Goal: Transaction & Acquisition: Purchase product/service

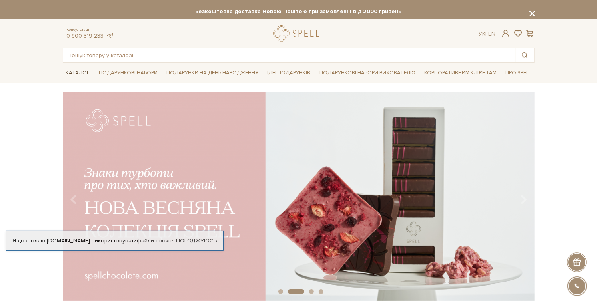
click at [74, 74] on link "Каталог" at bounding box center [78, 73] width 30 height 12
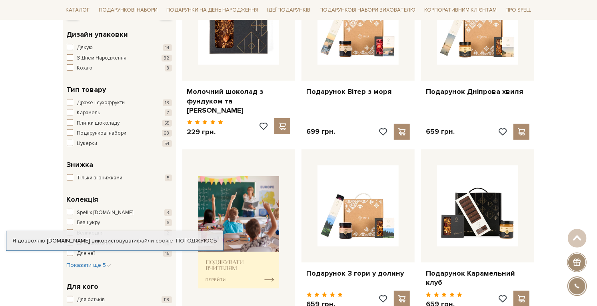
scroll to position [186, 0]
click at [70, 119] on span "button" at bounding box center [70, 122] width 6 height 6
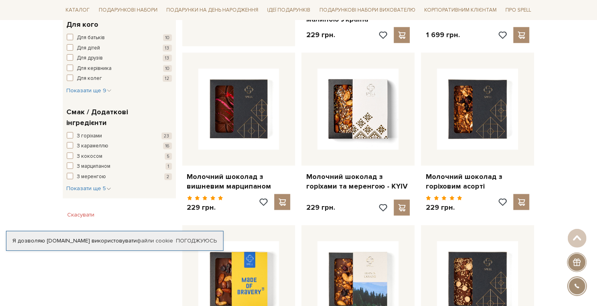
scroll to position [462, 0]
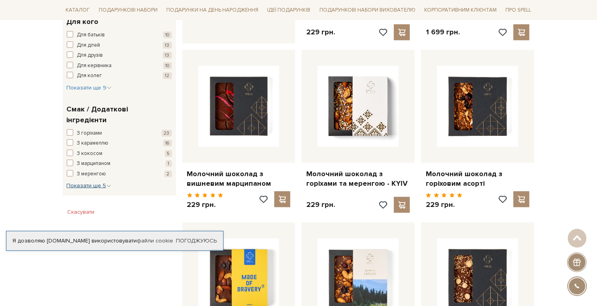
click at [71, 182] on span "Показати ще 5" at bounding box center [89, 185] width 44 height 7
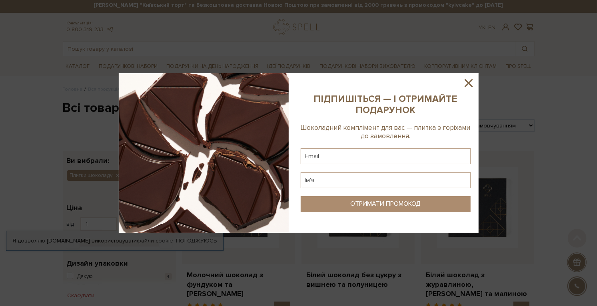
scroll to position [0, 0]
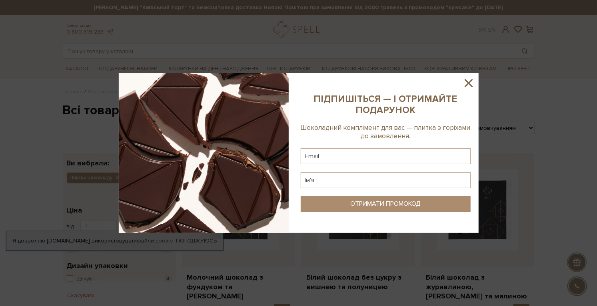
click at [466, 87] on icon at bounding box center [468, 83] width 8 height 8
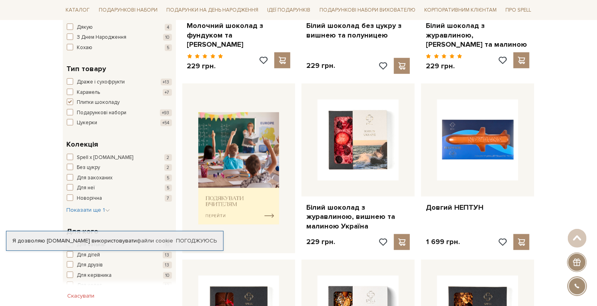
scroll to position [254, 0]
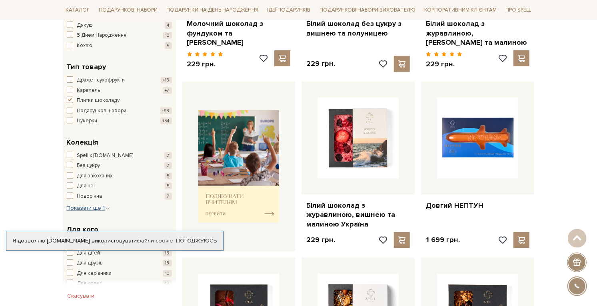
click at [68, 205] on span "Показати ще 1" at bounding box center [88, 208] width 43 height 7
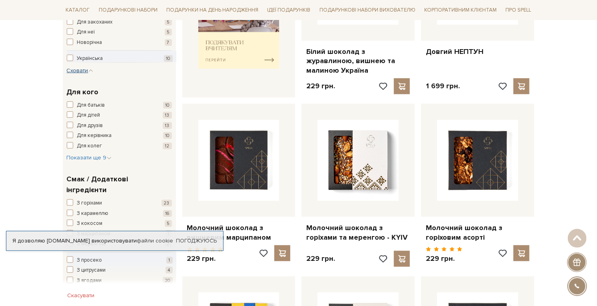
scroll to position [408, 0]
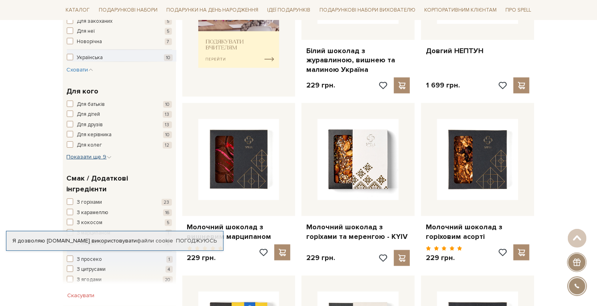
click at [70, 155] on span "Показати ще 9" at bounding box center [89, 156] width 45 height 7
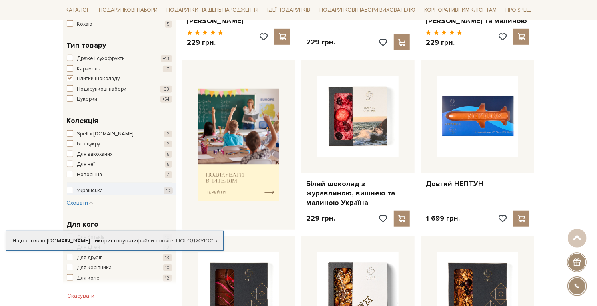
scroll to position [0, 0]
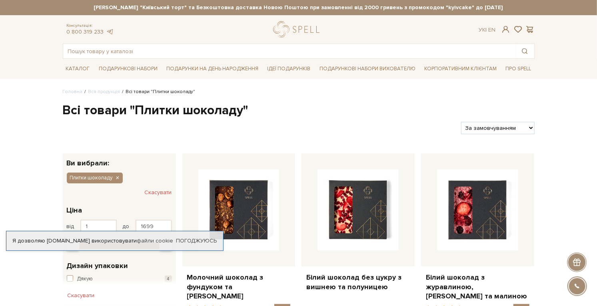
click at [488, 123] on select "За замовчуванням За Ціною (зростання) За Ціною (зменшення) Новинки За популярні…" at bounding box center [497, 128] width 73 height 12
select select "[URL][DOMAIN_NAME]"
click at [461, 122] on select "За замовчуванням За Ціною (зростання) За Ціною (зменшення) Новинки За популярні…" at bounding box center [497, 128] width 73 height 12
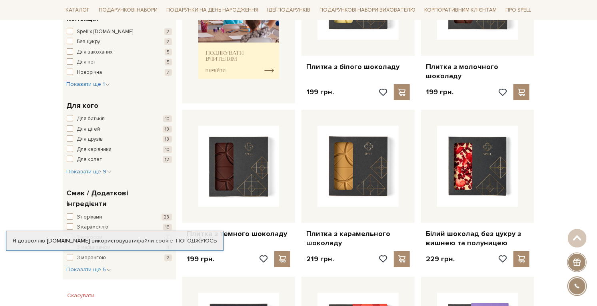
scroll to position [379, 0]
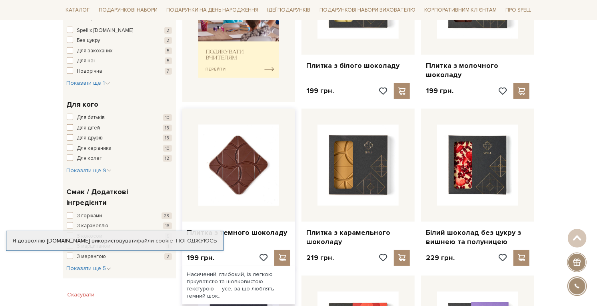
click at [236, 170] on img at bounding box center [238, 165] width 81 height 81
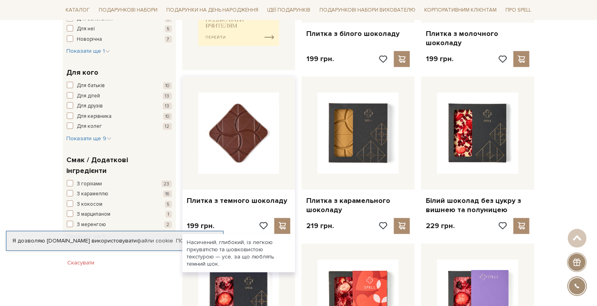
scroll to position [417, 0]
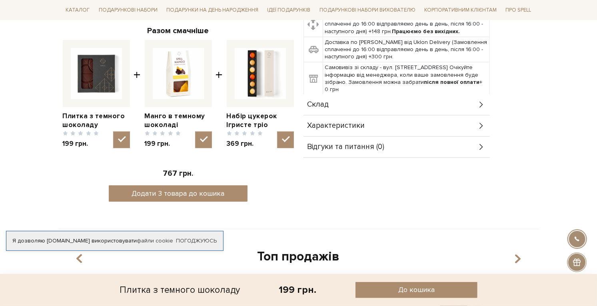
scroll to position [293, 0]
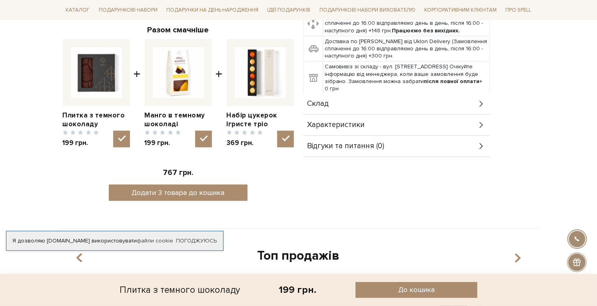
click at [328, 121] on span "Характеристики" at bounding box center [336, 124] width 58 height 7
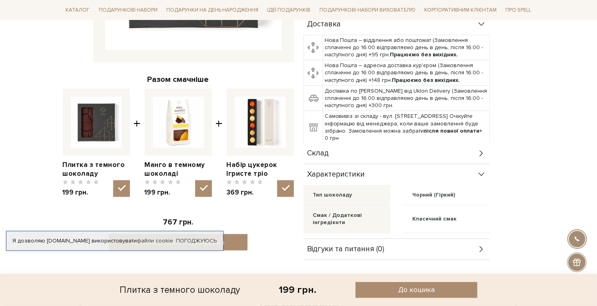
scroll to position [243, 0]
click at [316, 150] on span "Склад" at bounding box center [318, 153] width 22 height 7
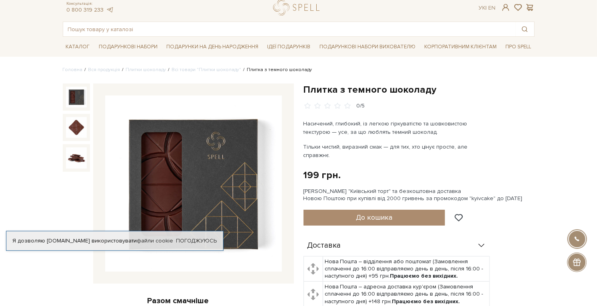
scroll to position [17, 0]
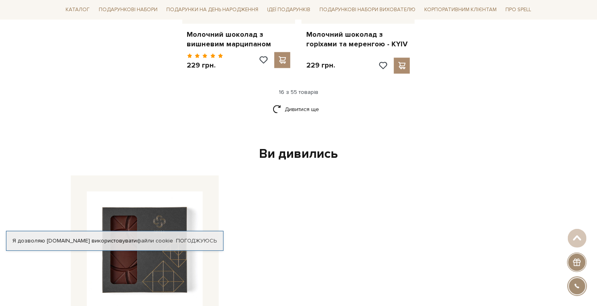
scroll to position [1125, 0]
click at [292, 102] on link "Дивитися ще" at bounding box center [299, 109] width 52 height 14
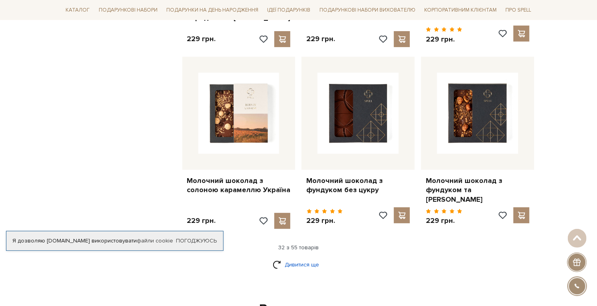
scroll to position [1862, 0]
click at [292, 257] on link "Дивитися ще" at bounding box center [299, 264] width 52 height 14
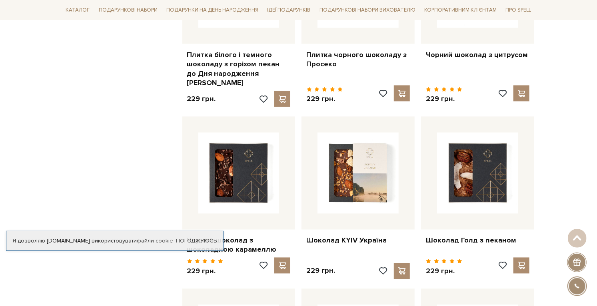
scroll to position [2552, 0]
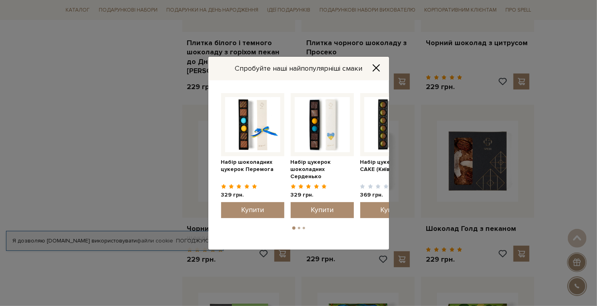
click at [378, 71] on icon "Close" at bounding box center [376, 68] width 6 height 6
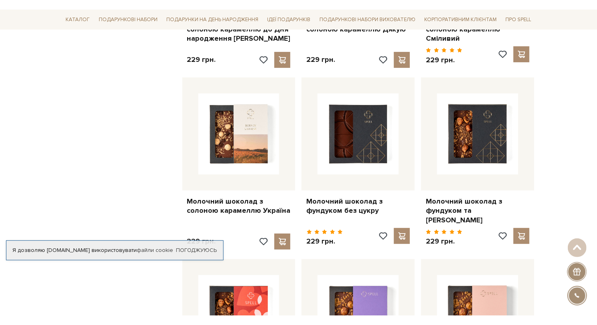
scroll to position [1850, 0]
